Goal: Information Seeking & Learning: Check status

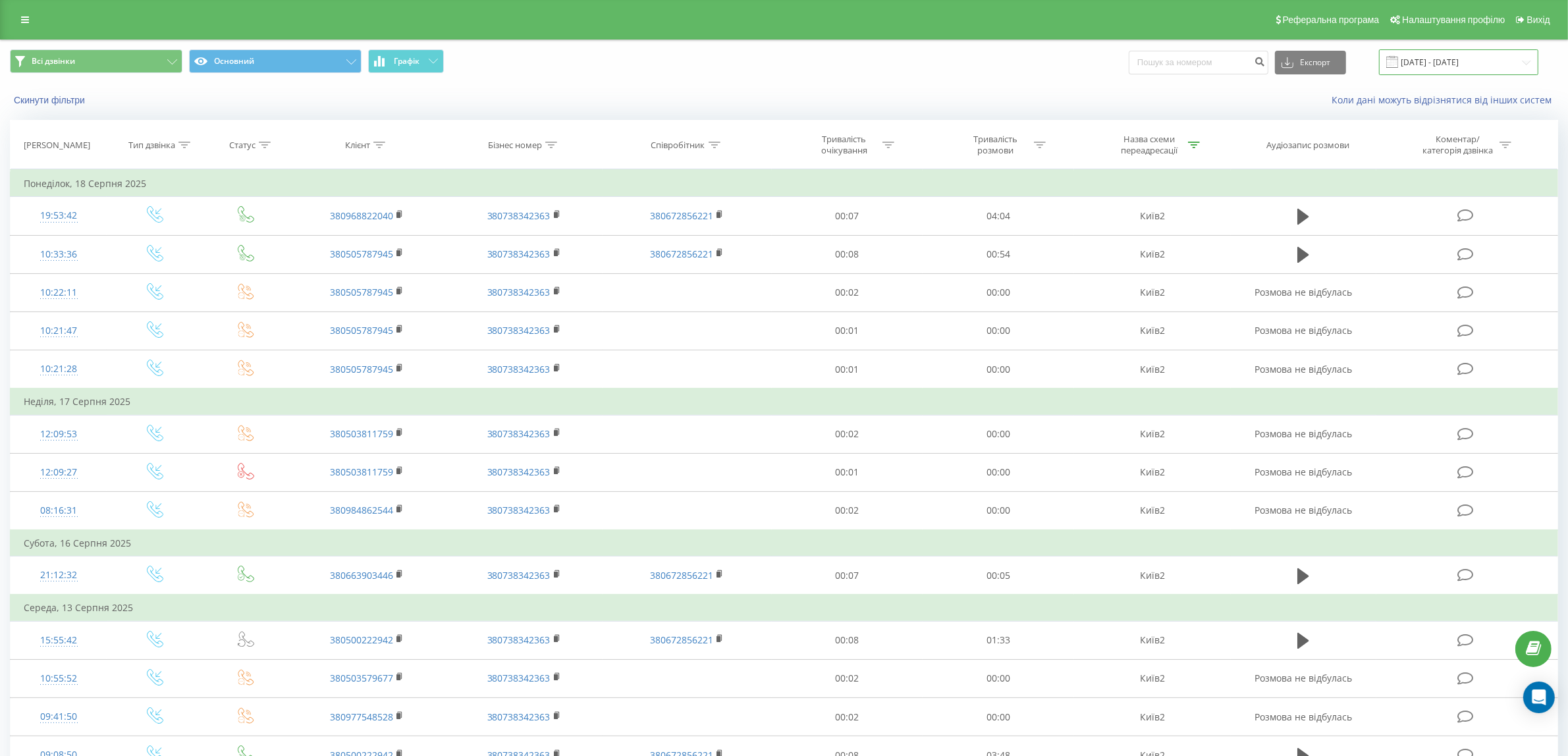
click at [1456, 67] on input "[DATE] - [DATE]" at bounding box center [1459, 62] width 159 height 26
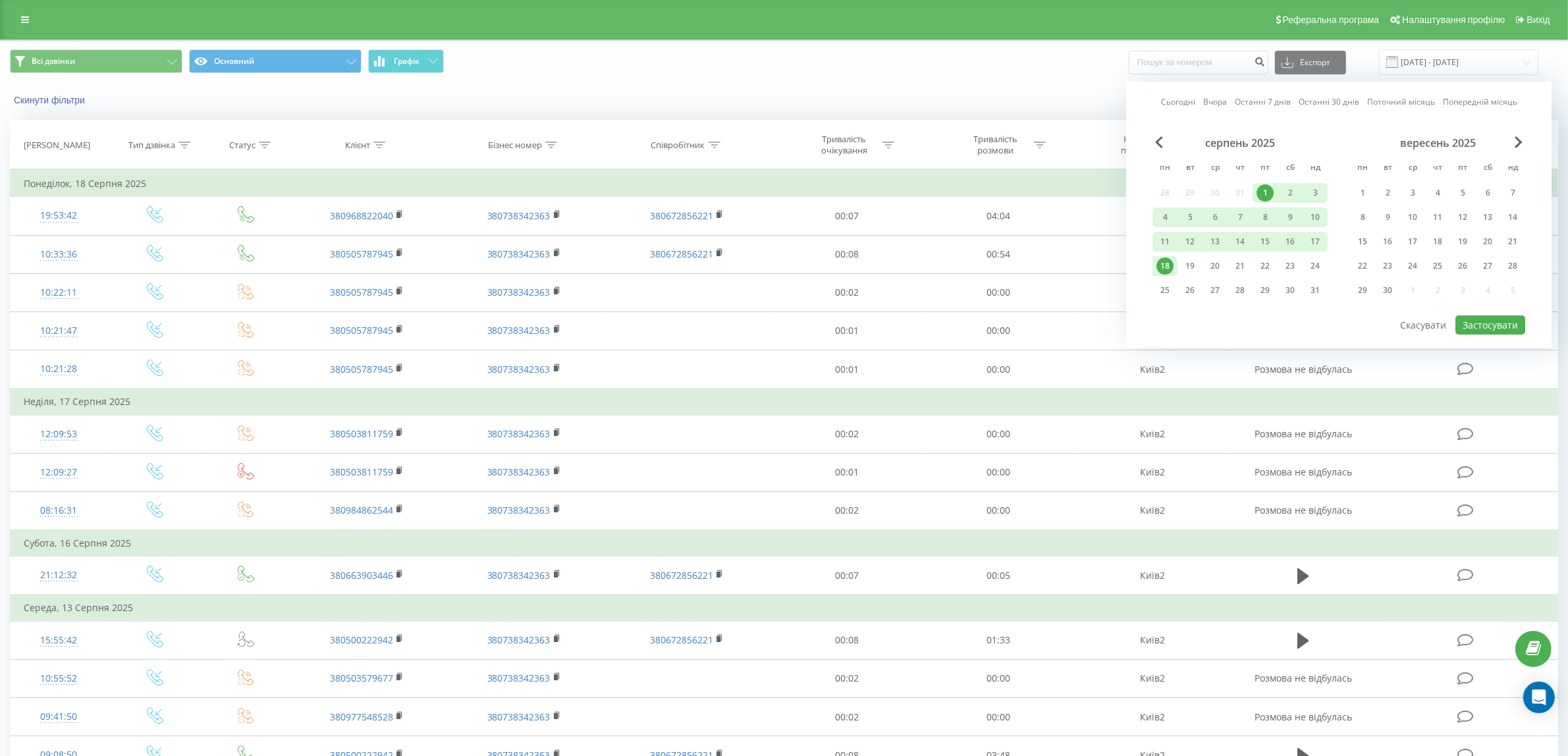
click at [1263, 190] on div "1" at bounding box center [1265, 193] width 17 height 17
click at [1220, 264] on div "20" at bounding box center [1215, 266] width 17 height 17
click at [1467, 323] on button "Застосувати" at bounding box center [1491, 325] width 70 height 19
type input "[DATE] - [DATE]"
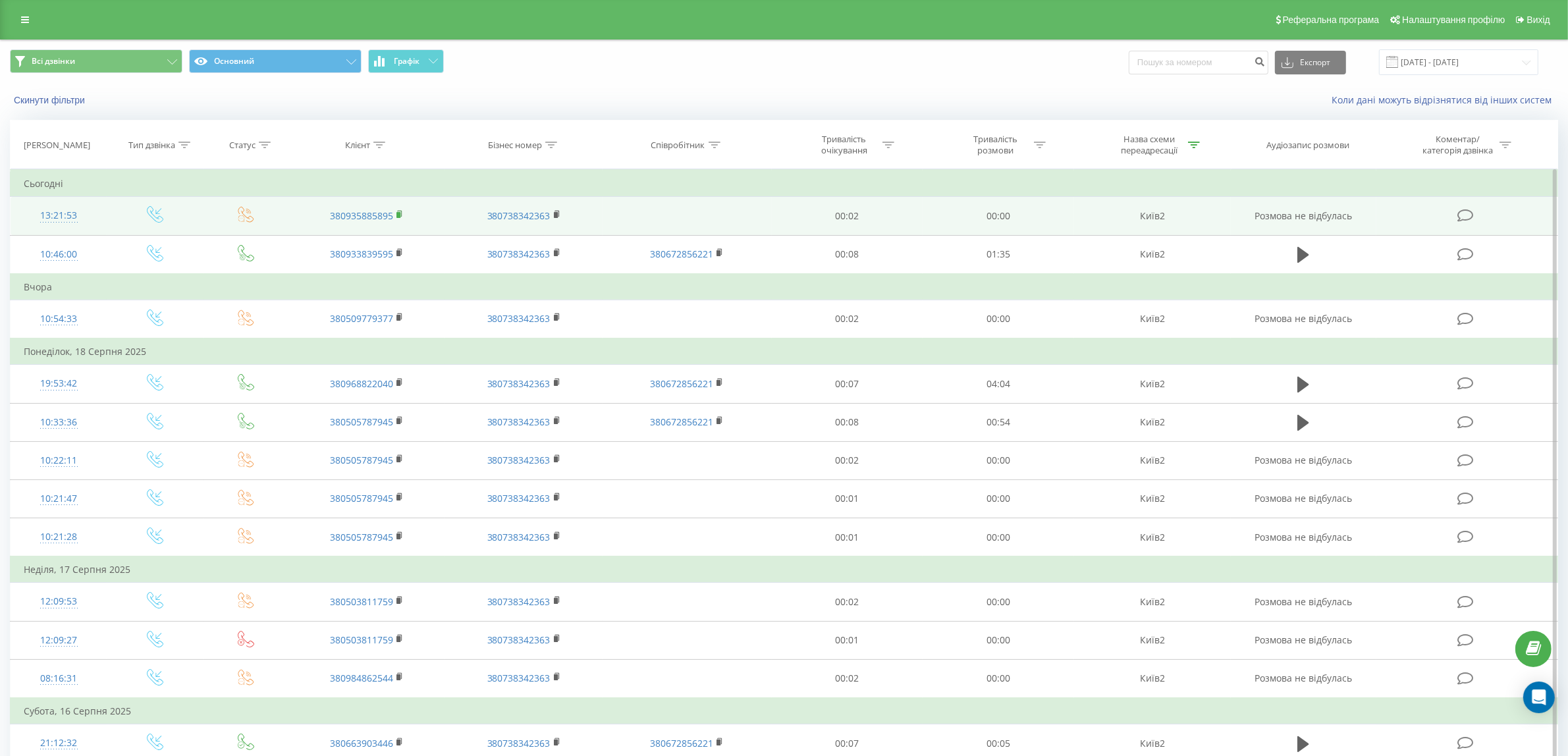
click at [401, 212] on icon at bounding box center [401, 214] width 7 height 9
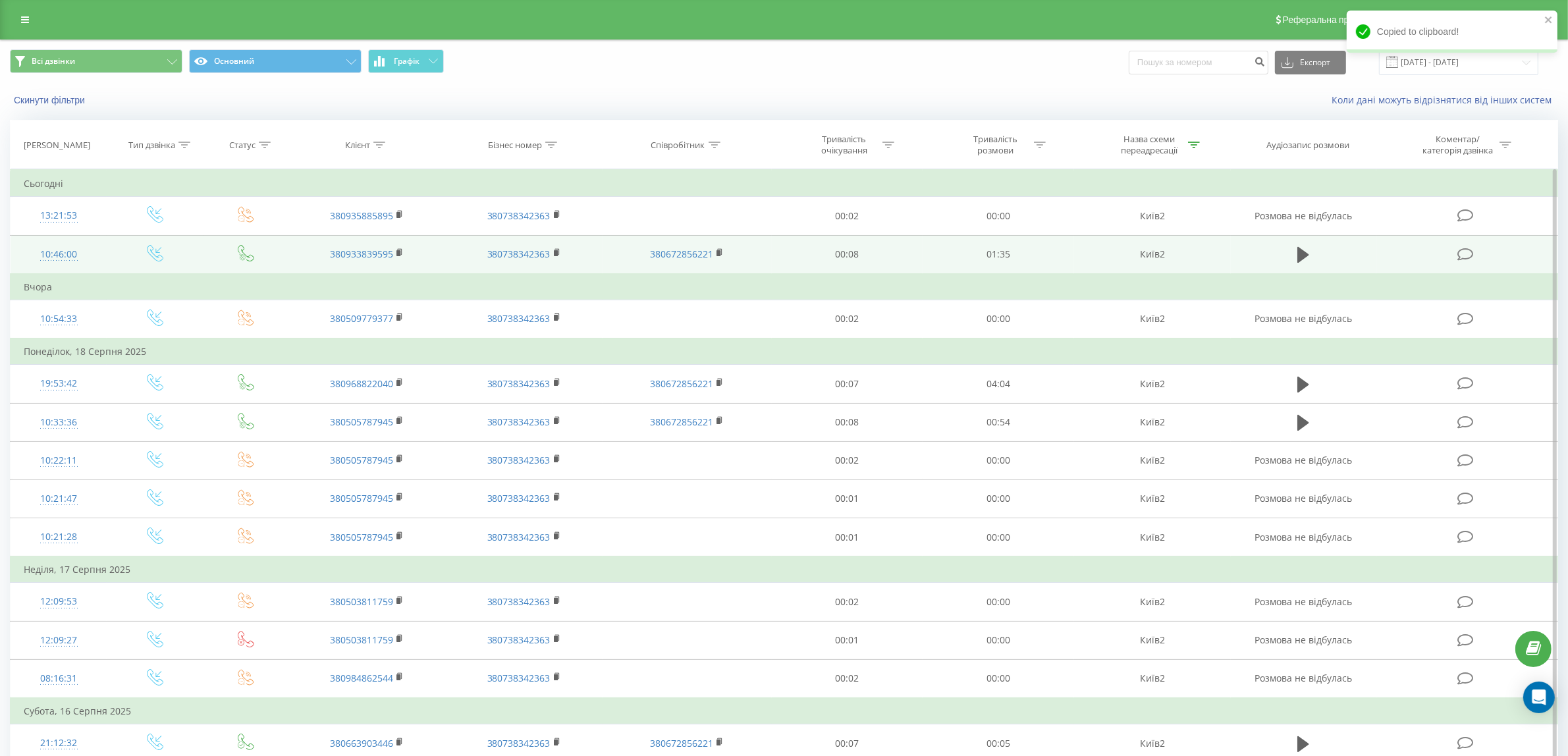
drag, startPoint x: 398, startPoint y: 250, endPoint x: 407, endPoint y: 252, distance: 9.2
click at [401, 251] on icon at bounding box center [401, 253] width 7 height 9
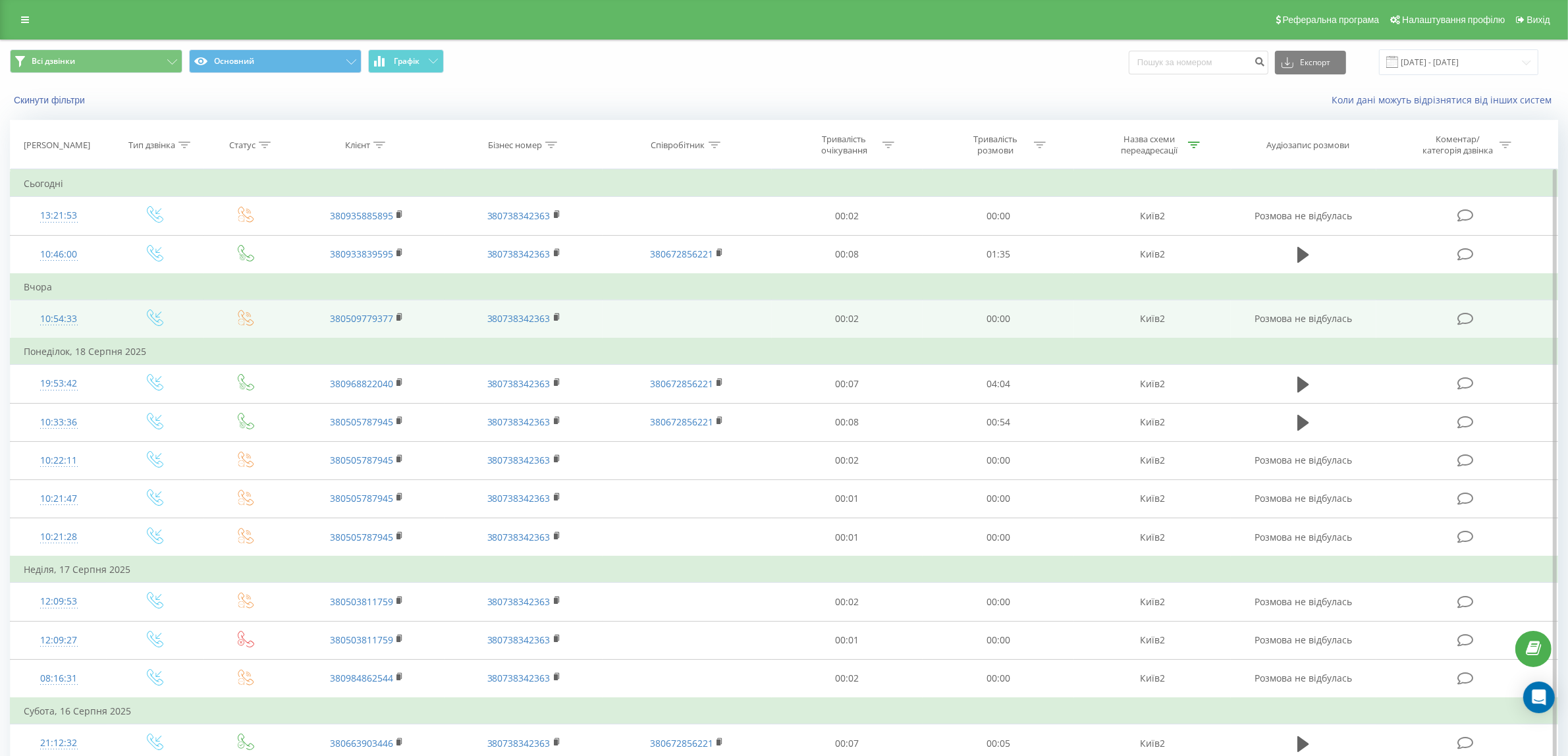
click at [395, 317] on td "380509779377" at bounding box center [366, 319] width 157 height 39
click at [397, 315] on icon at bounding box center [401, 317] width 7 height 9
click at [403, 318] on icon at bounding box center [401, 317] width 7 height 9
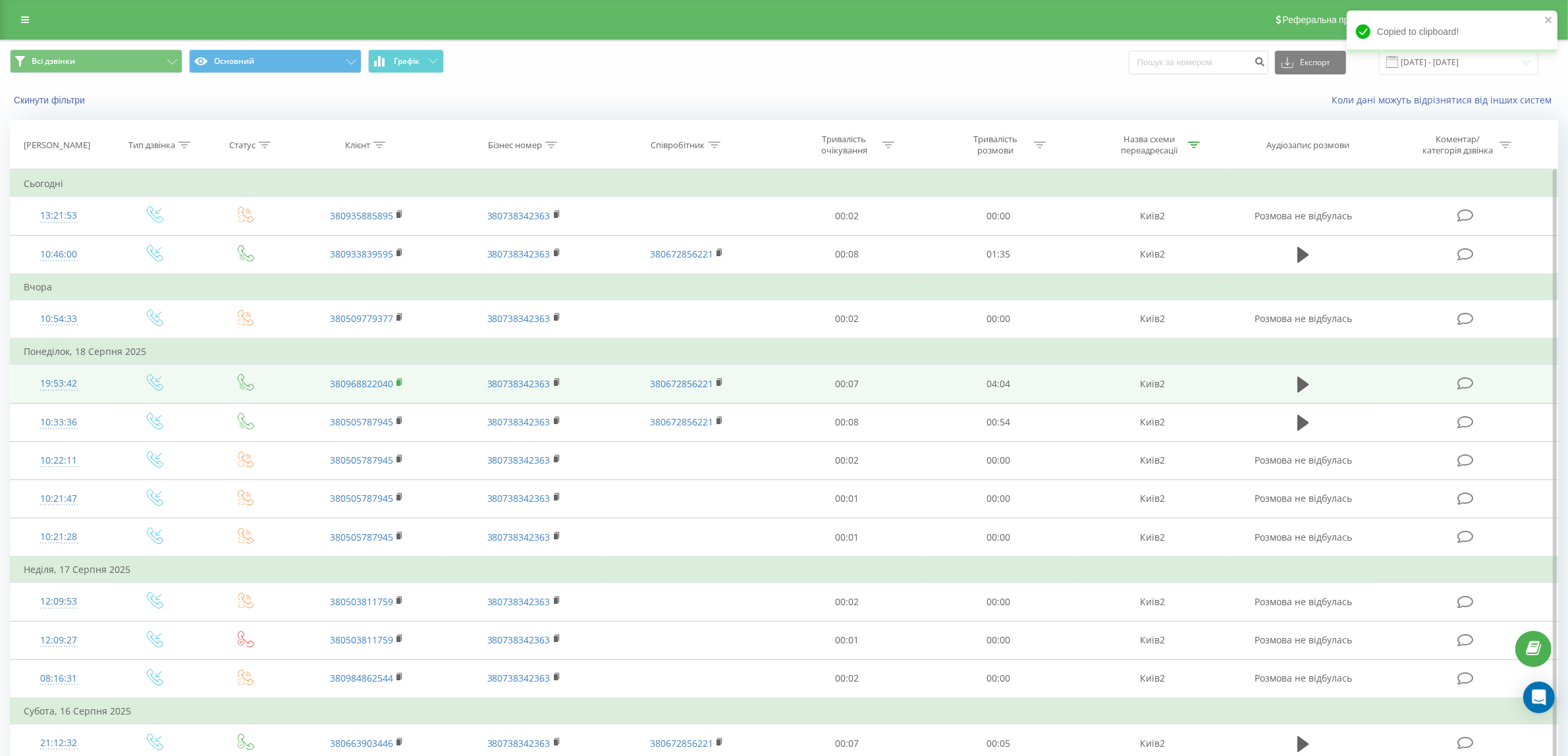
click at [403, 382] on icon at bounding box center [401, 382] width 7 height 9
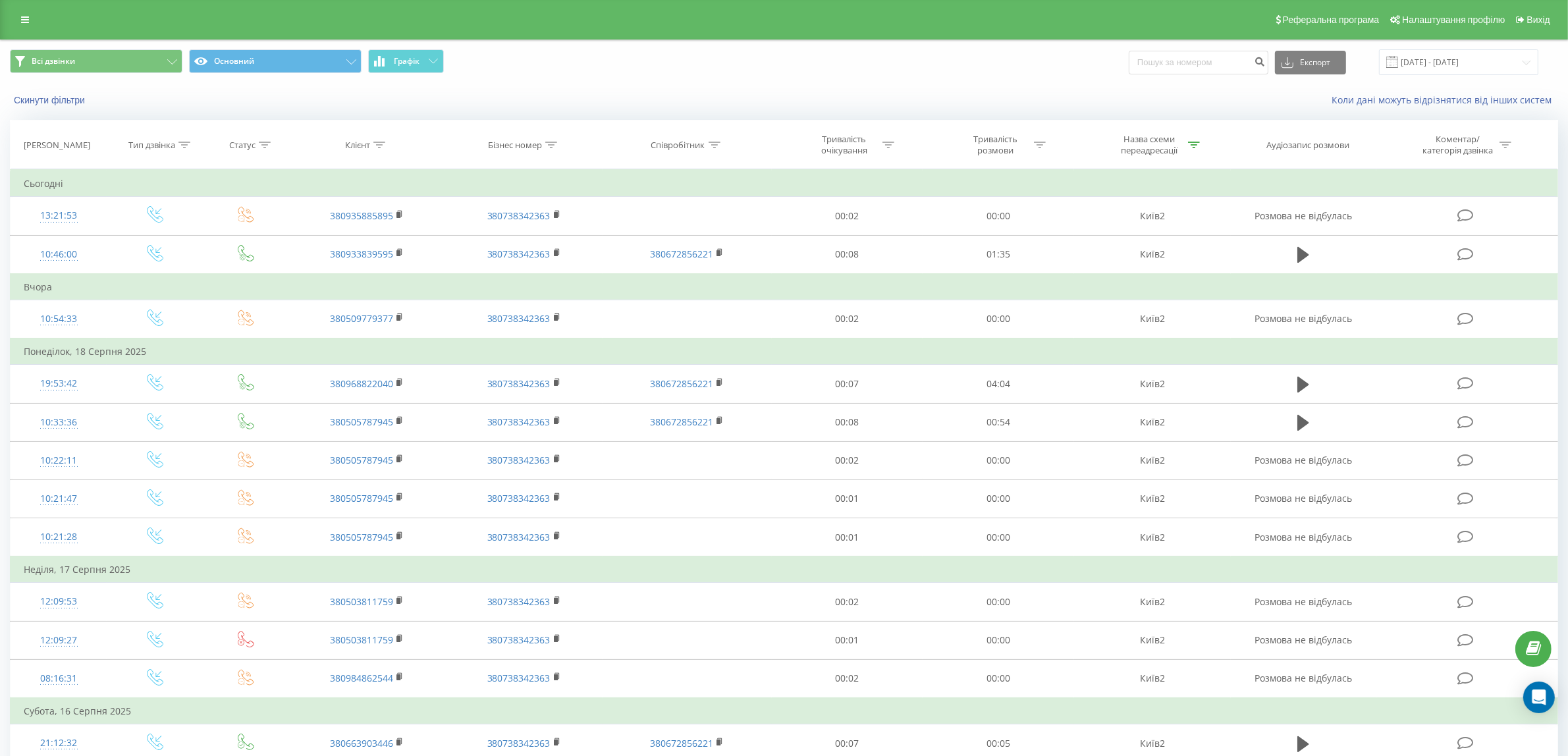
click at [379, 145] on icon at bounding box center [380, 144] width 12 height 7
click at [372, 238] on input "text" at bounding box center [367, 239] width 116 height 23
paste input "380970979944"
type input "380970979944"
click at [415, 264] on button "OK" at bounding box center [395, 266] width 56 height 16
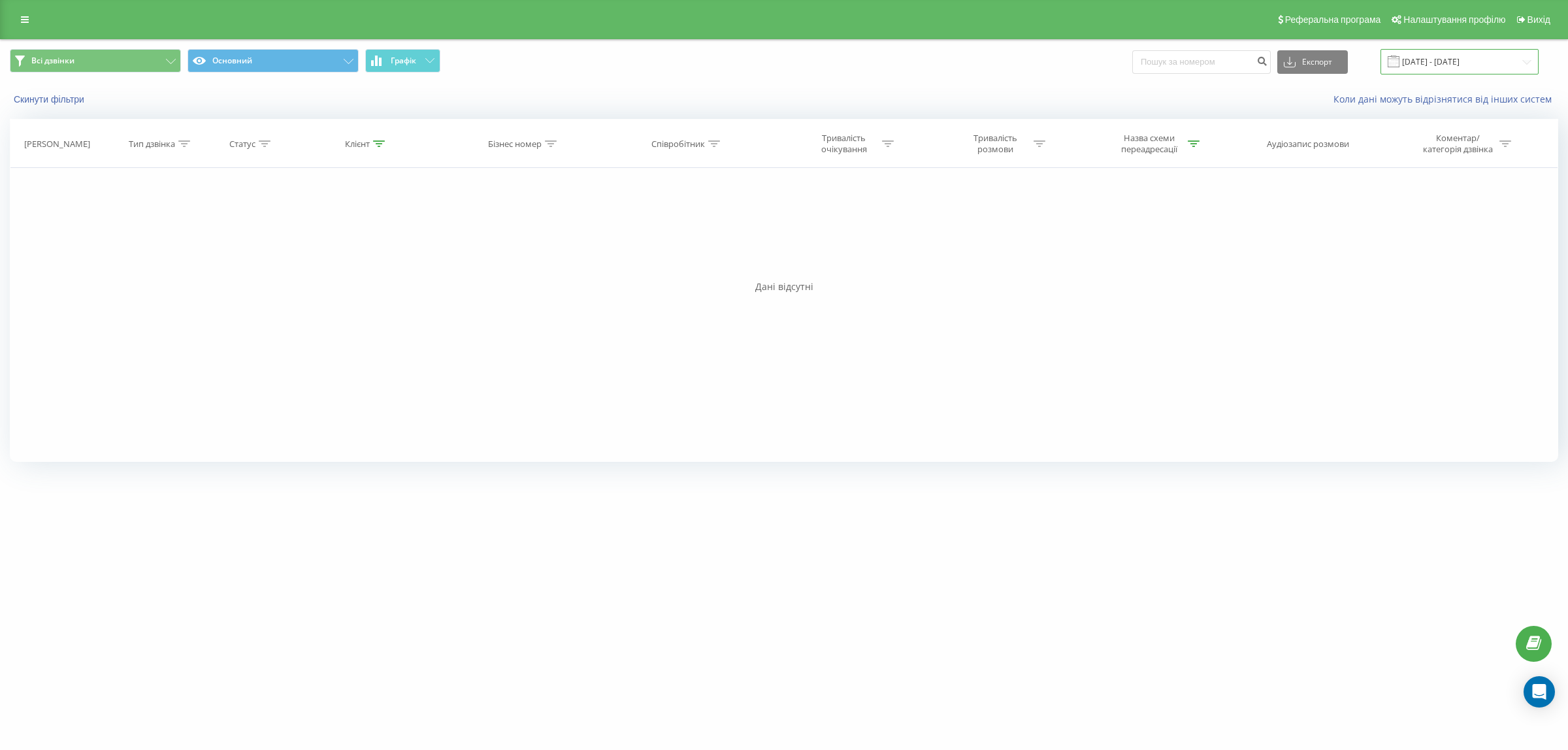
click at [1492, 70] on input "[DATE] - [DATE]" at bounding box center [1459, 61] width 158 height 26
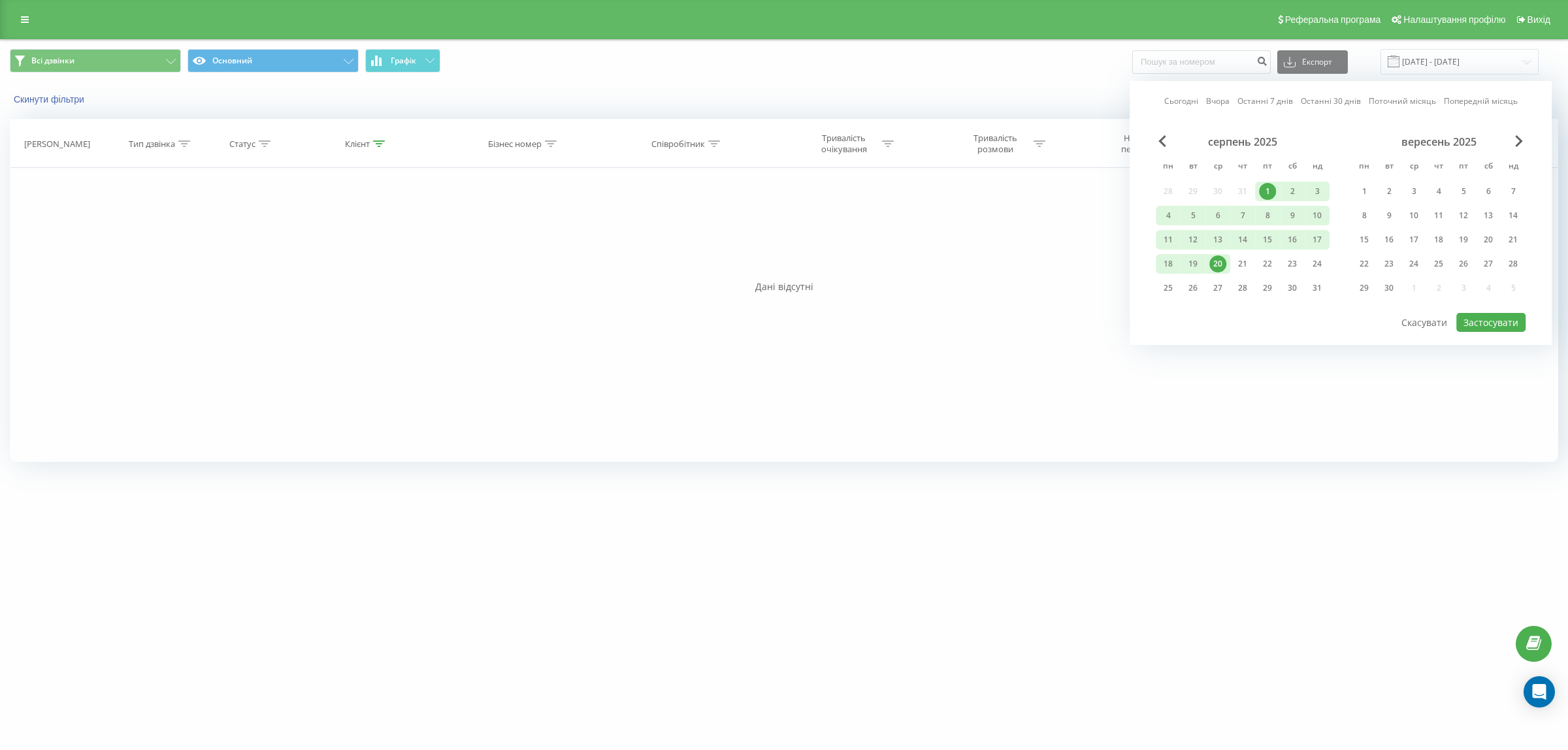
click at [1266, 182] on div "1" at bounding box center [1267, 191] width 25 height 20
drag, startPoint x: 1245, startPoint y: 269, endPoint x: 1429, endPoint y: 288, distance: 185.0
click at [1250, 269] on div "21" at bounding box center [1242, 264] width 17 height 17
drag, startPoint x: 1482, startPoint y: 322, endPoint x: 1330, endPoint y: 230, distance: 177.7
click at [1481, 320] on button "Застосувати" at bounding box center [1491, 323] width 69 height 19
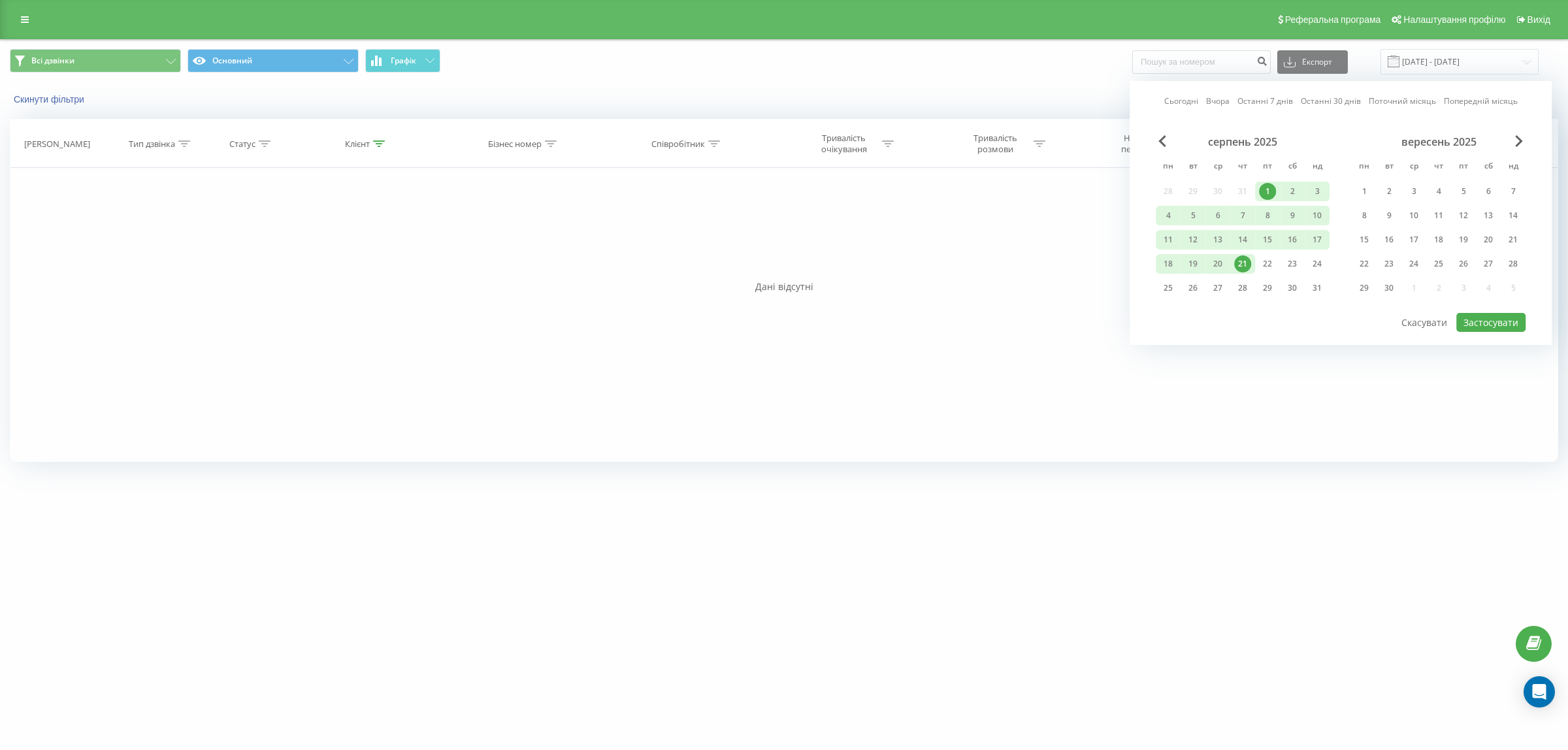
type input "[DATE] - [DATE]"
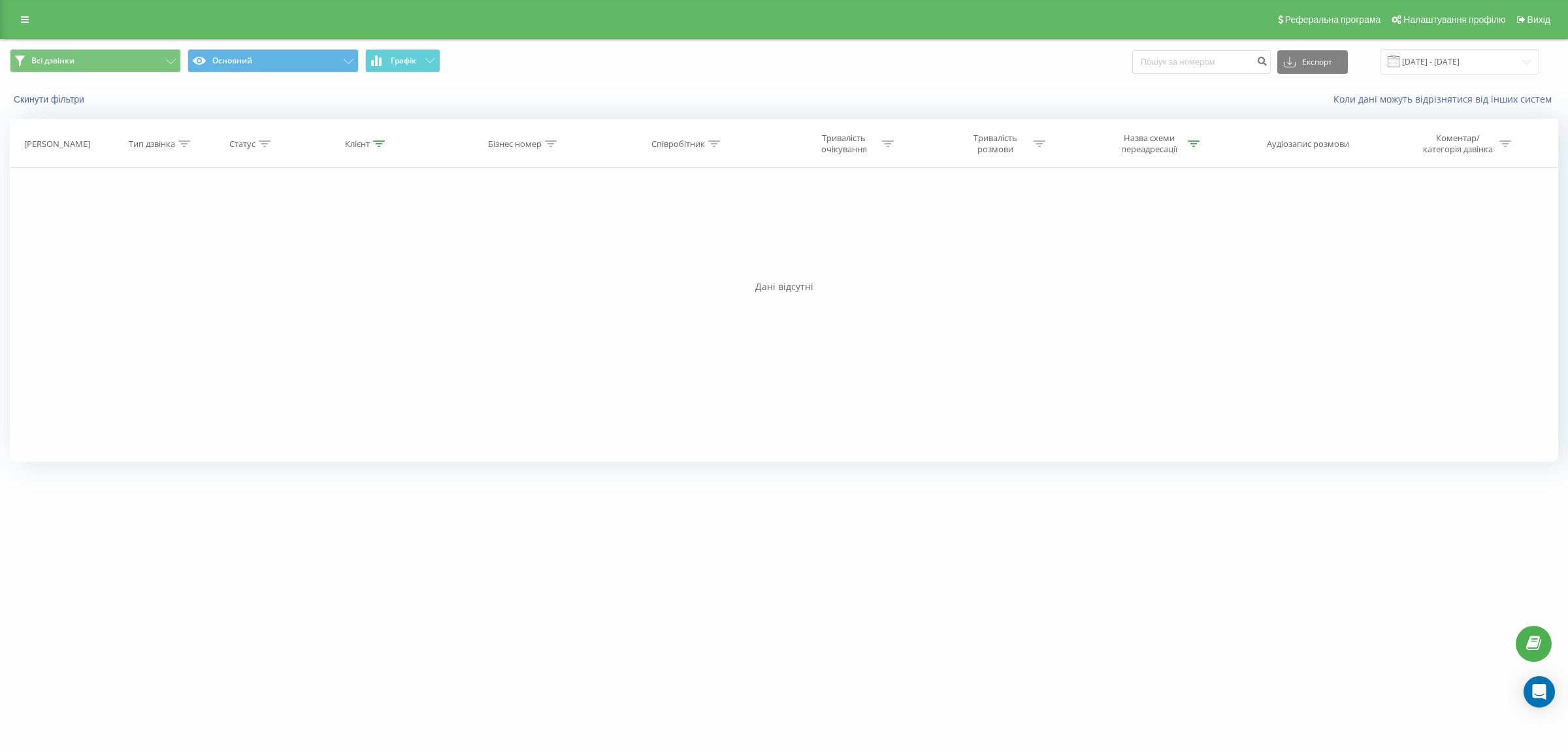
click at [1191, 145] on icon at bounding box center [1194, 143] width 12 height 7
drag, startPoint x: 1116, startPoint y: 263, endPoint x: 1334, endPoint y: 278, distance: 218.5
click at [1118, 263] on button "Скасувати" at bounding box center [1123, 264] width 55 height 16
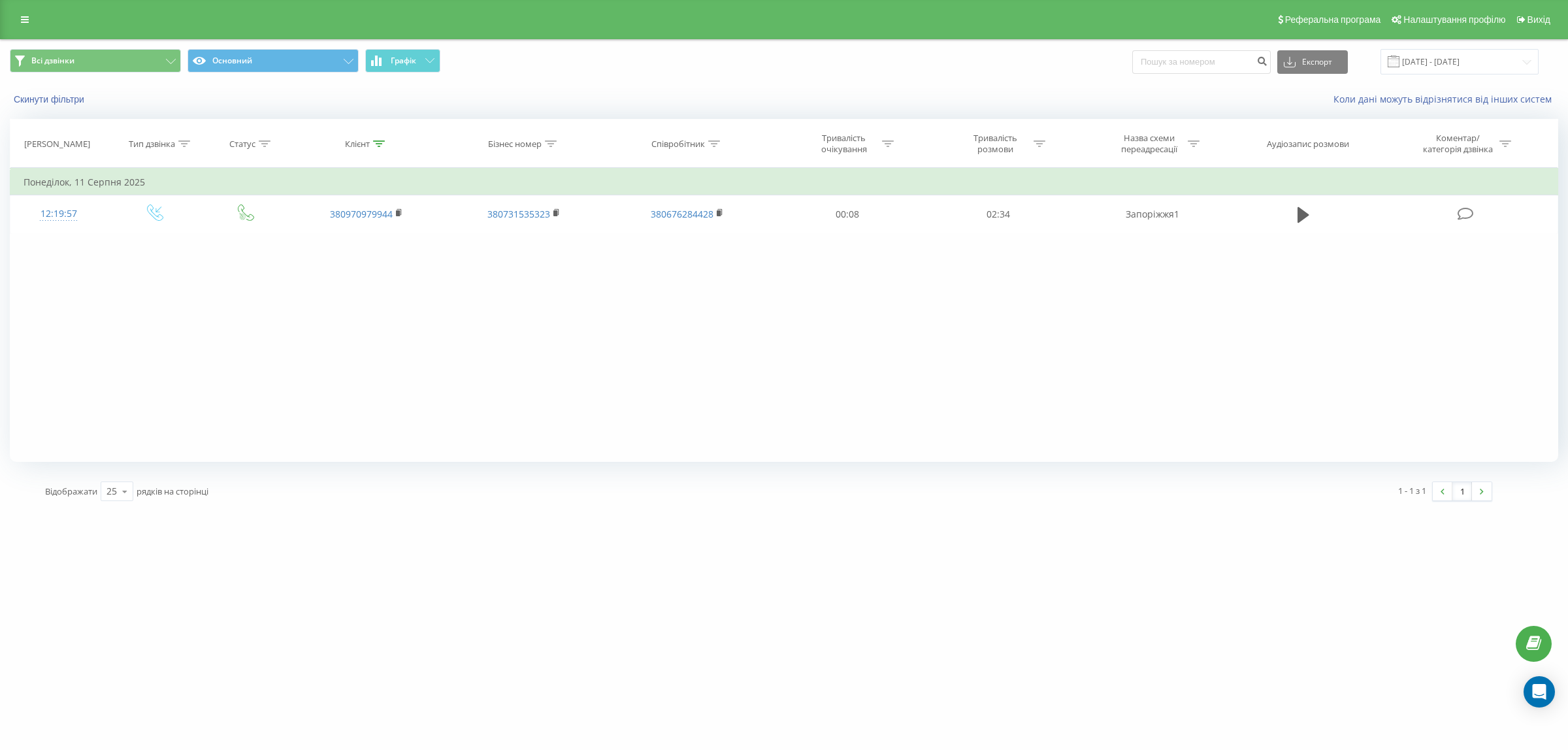
click at [377, 145] on icon at bounding box center [379, 143] width 12 height 7
click at [388, 248] on input "380970979944" at bounding box center [367, 237] width 115 height 23
paste input "67757106"
type input "380967757106"
click at [402, 262] on span "OK" at bounding box center [395, 262] width 37 height 20
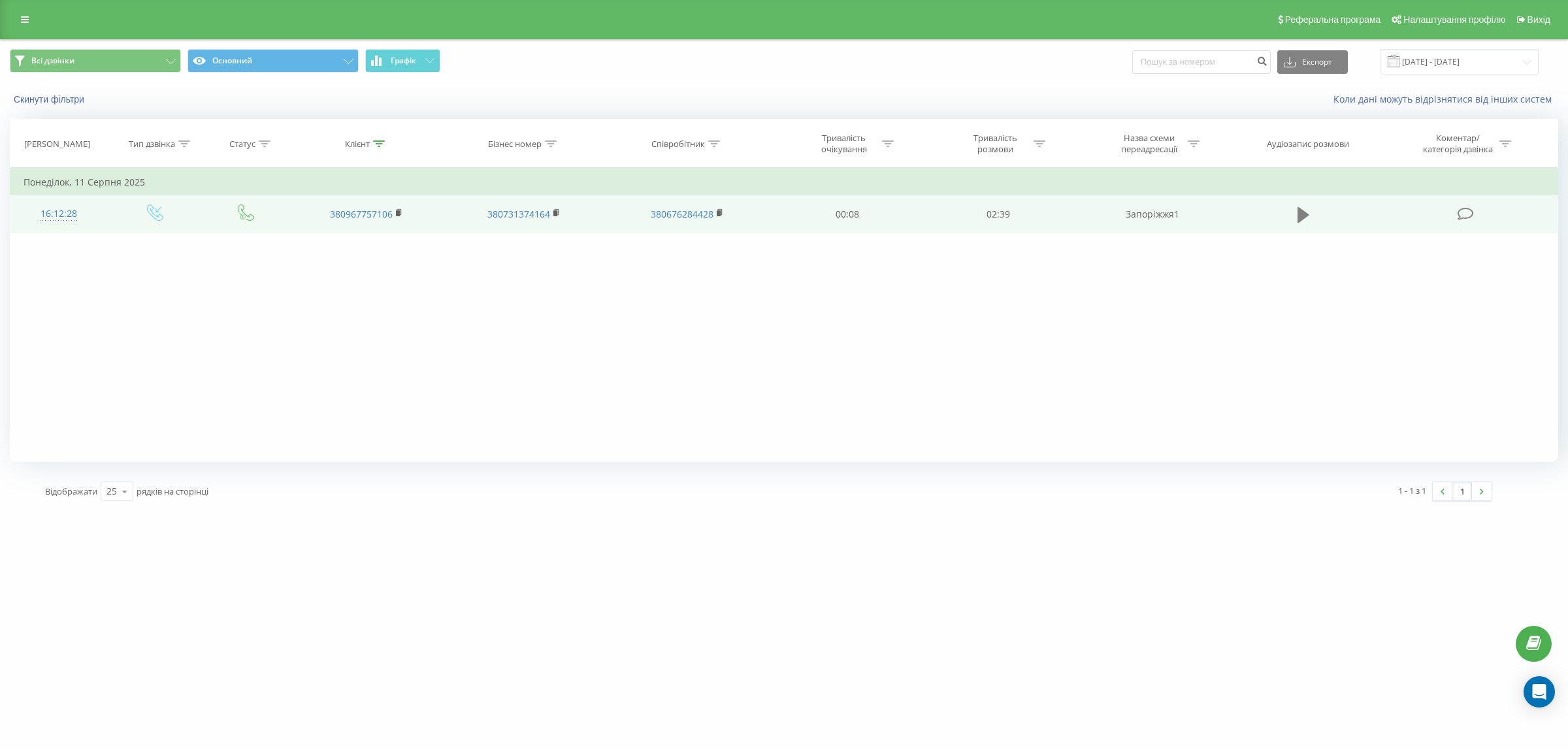
click at [1311, 219] on button at bounding box center [1304, 215] width 20 height 20
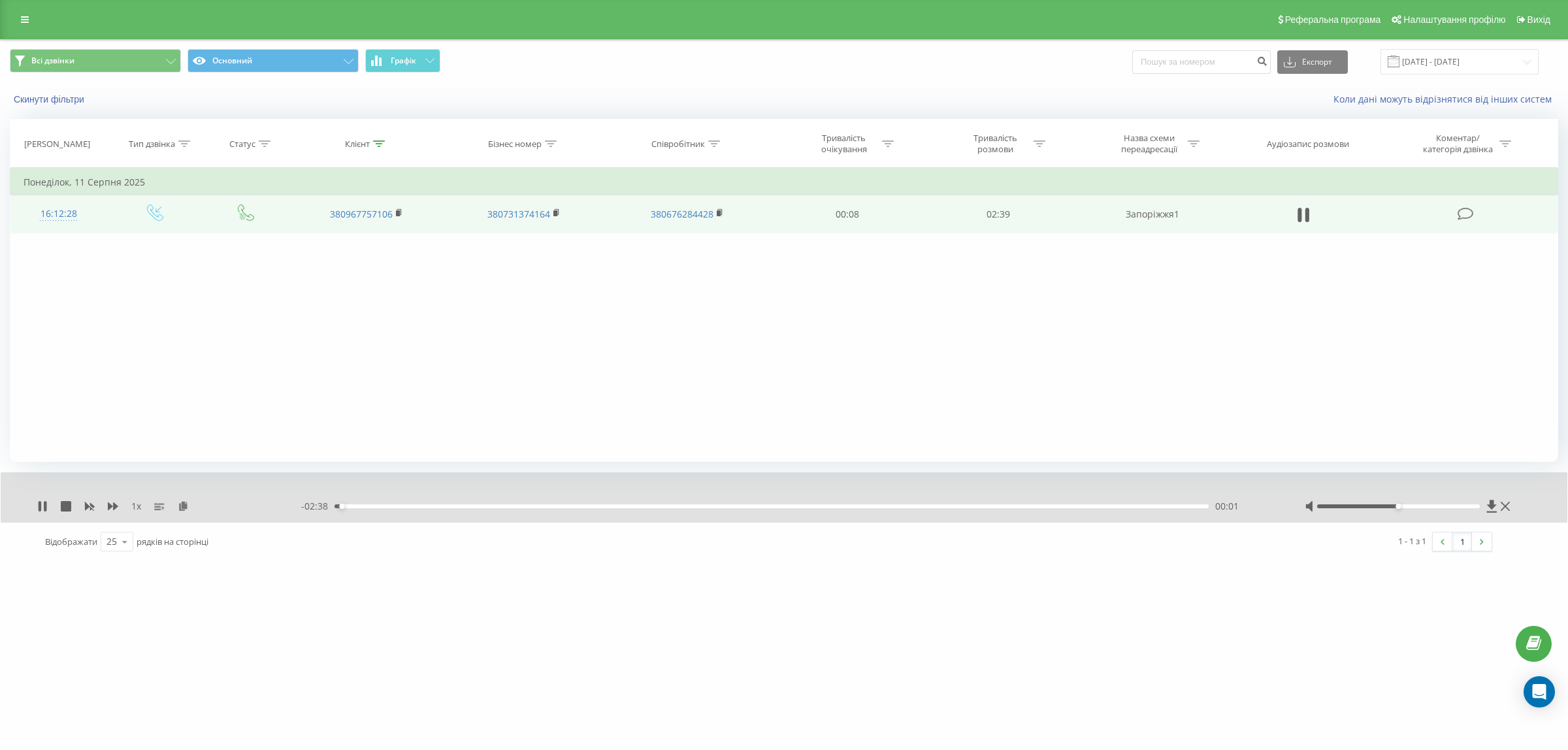
click at [1433, 503] on div at bounding box center [1409, 506] width 208 height 13
drag, startPoint x: 1436, startPoint y: 501, endPoint x: 1464, endPoint y: 504, distance: 28.2
click at [1437, 501] on div at bounding box center [1409, 506] width 208 height 13
click at [1436, 509] on div at bounding box center [1409, 506] width 208 height 13
click at [1441, 505] on div at bounding box center [1398, 506] width 162 height 4
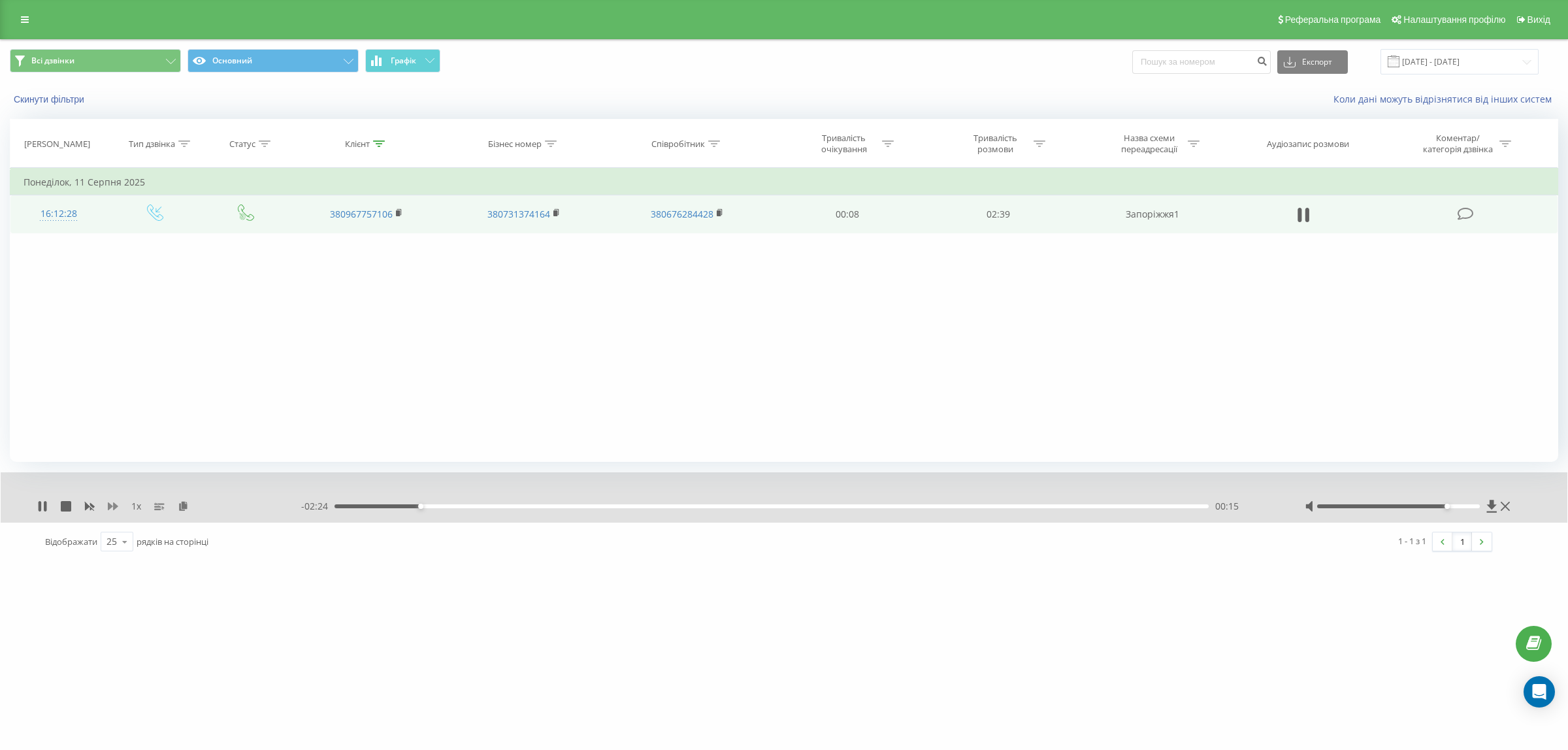
click at [116, 504] on icon at bounding box center [113, 506] width 10 height 10
